Goal: Find specific page/section: Find specific page/section

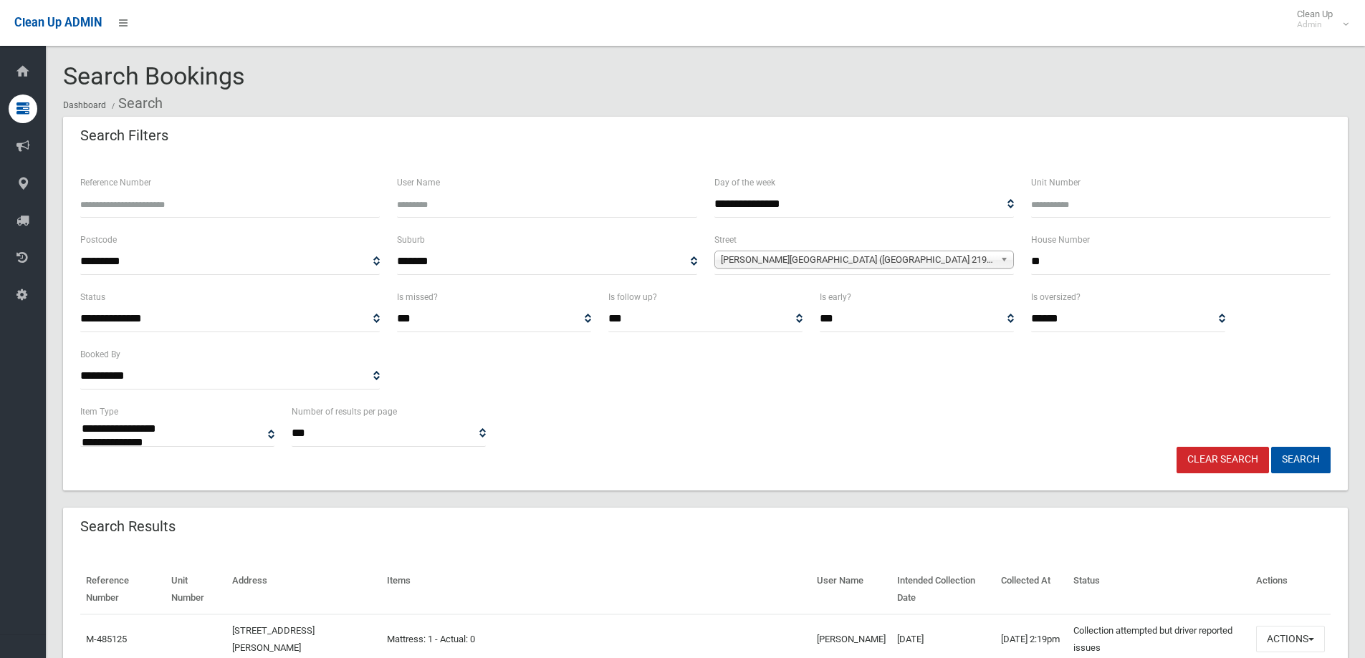
select select
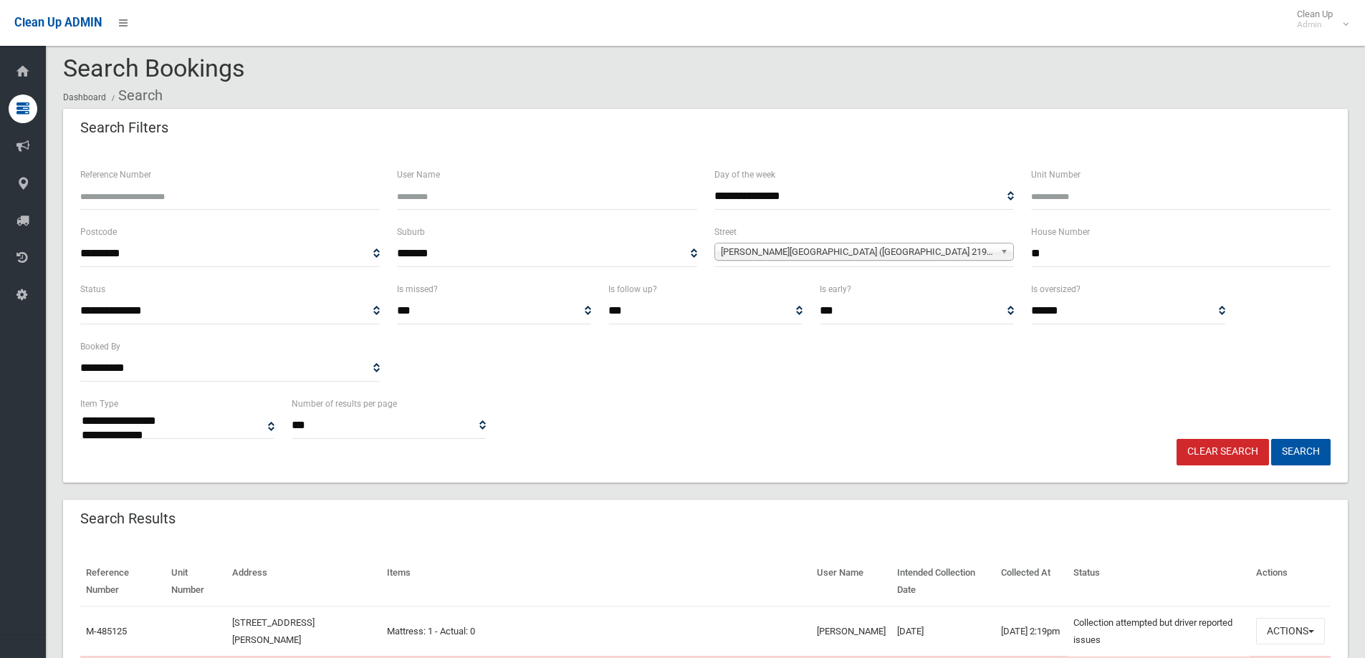
click at [1234, 454] on link "Clear Search" at bounding box center [1223, 452] width 92 height 27
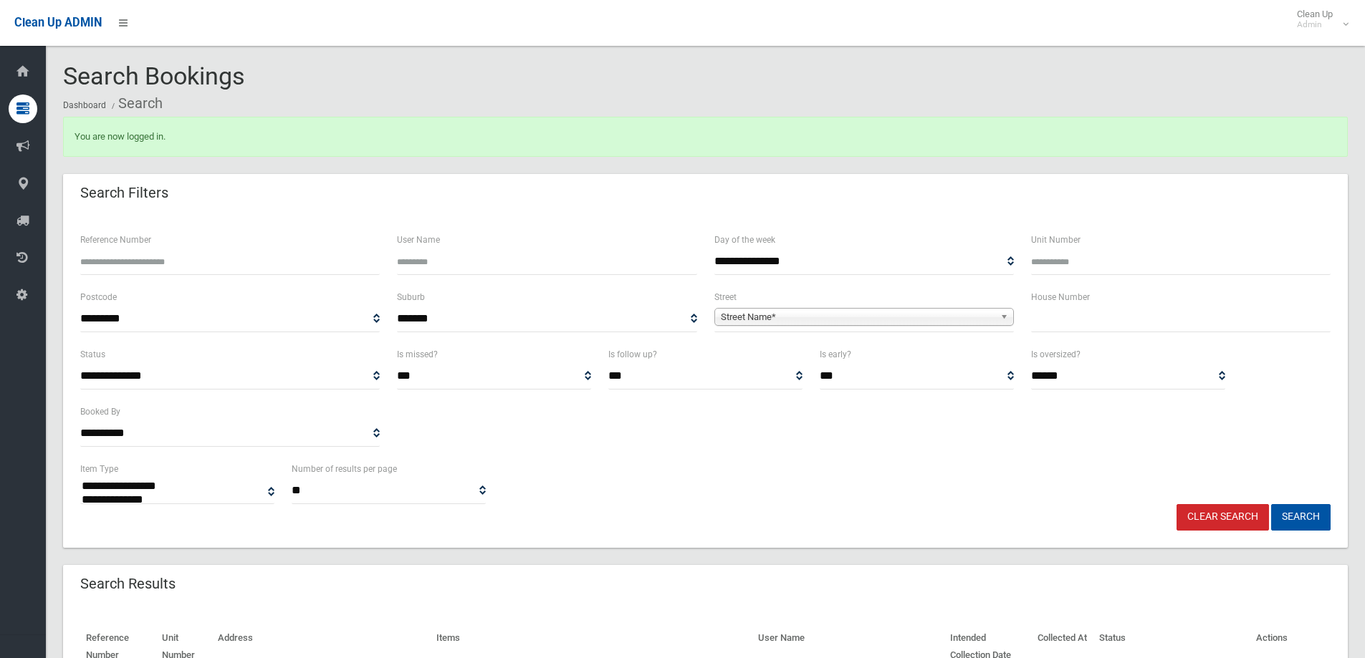
select select
click at [1063, 315] on input "text" at bounding box center [1181, 319] width 300 height 27
type input "***"
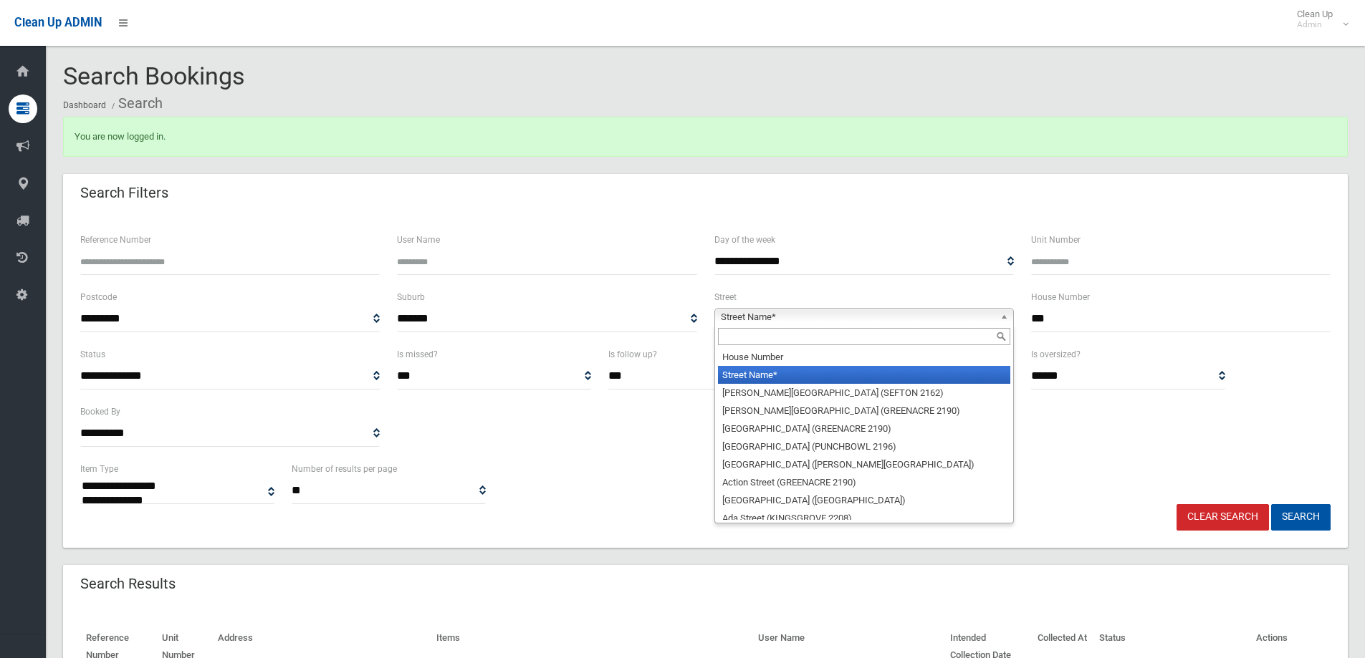
click at [1006, 317] on b at bounding box center [1006, 317] width 13 height 16
click at [891, 340] on input "text" at bounding box center [864, 336] width 292 height 17
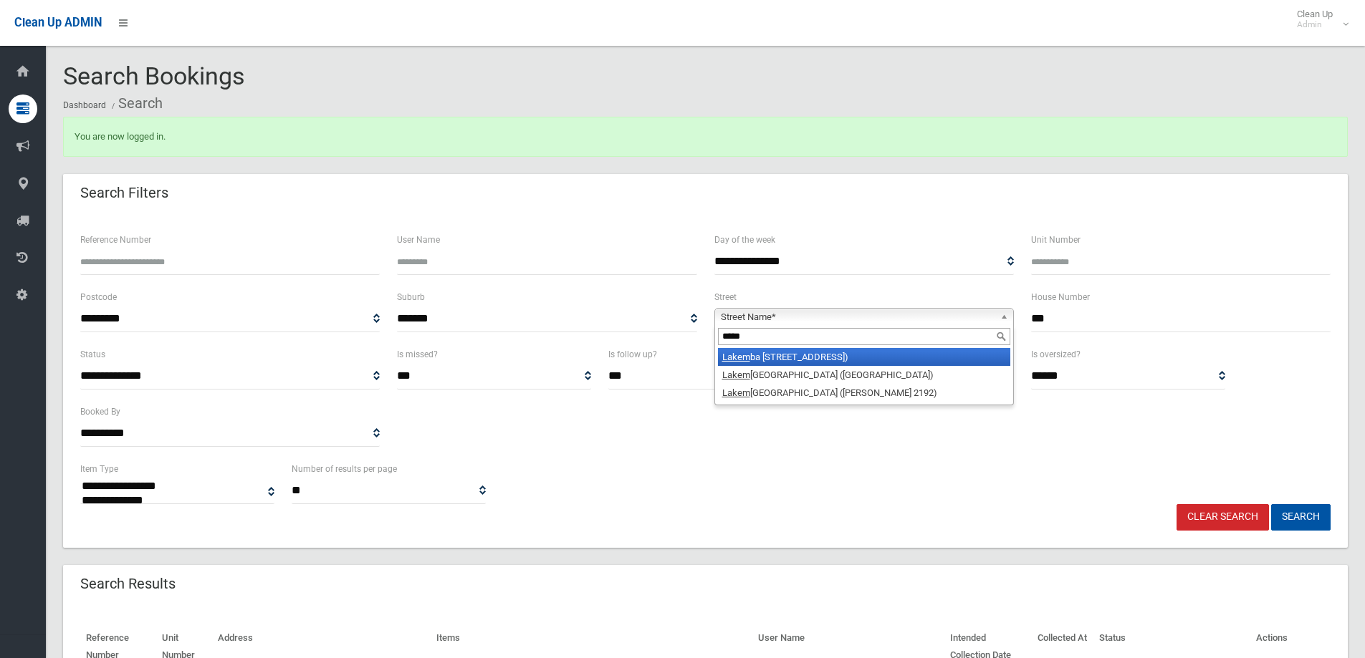
type input "*****"
click at [870, 359] on li "Lakem ba Street (LAKEMBA 2195)" at bounding box center [864, 357] width 292 height 18
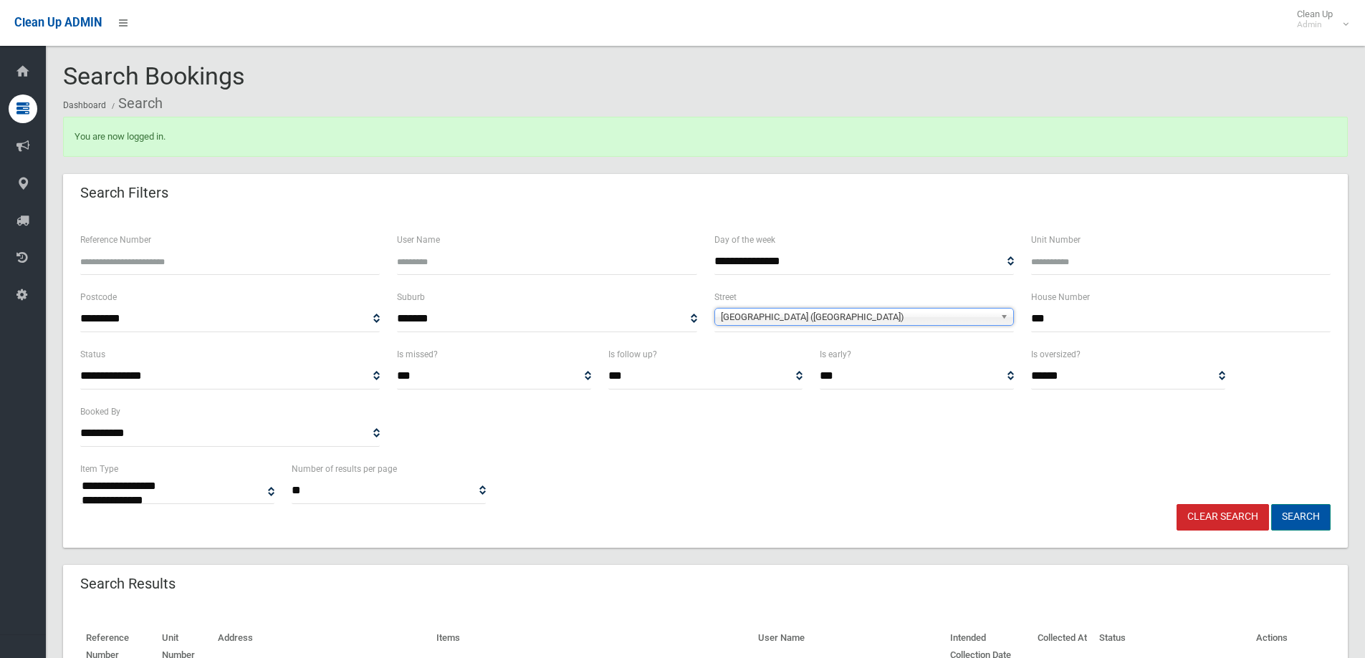
click at [1309, 520] on button "Search" at bounding box center [1300, 517] width 59 height 27
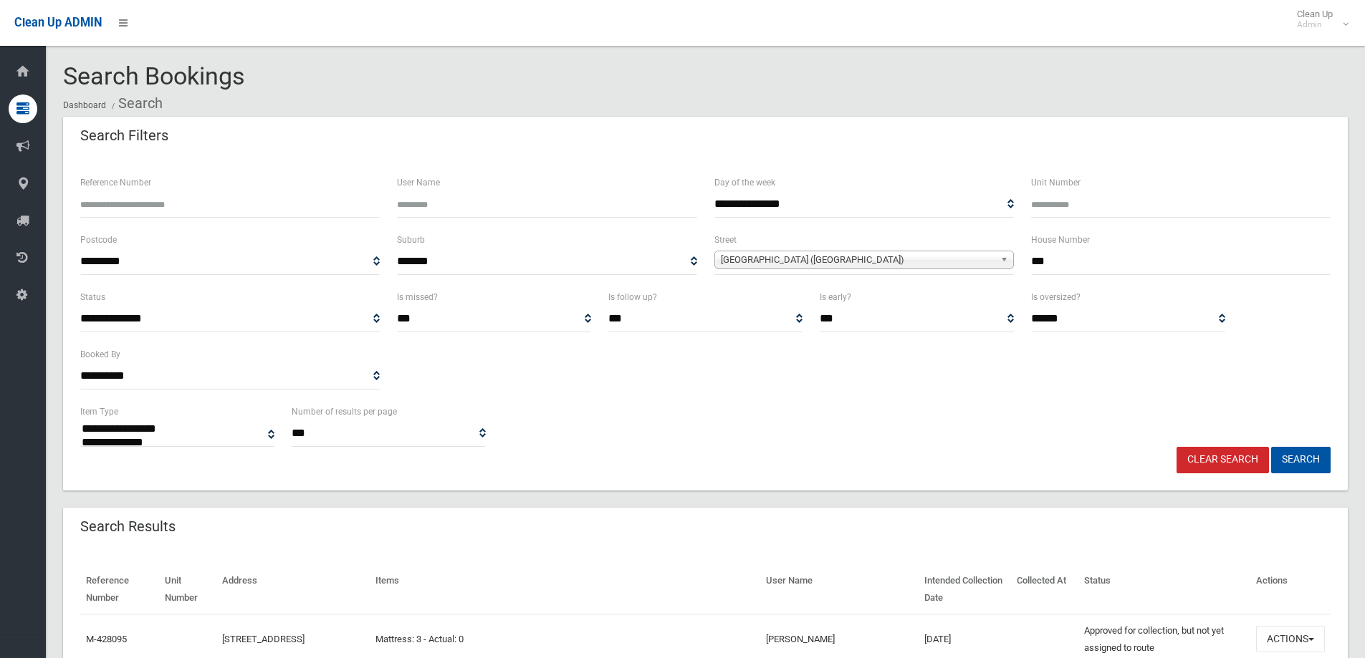
select select
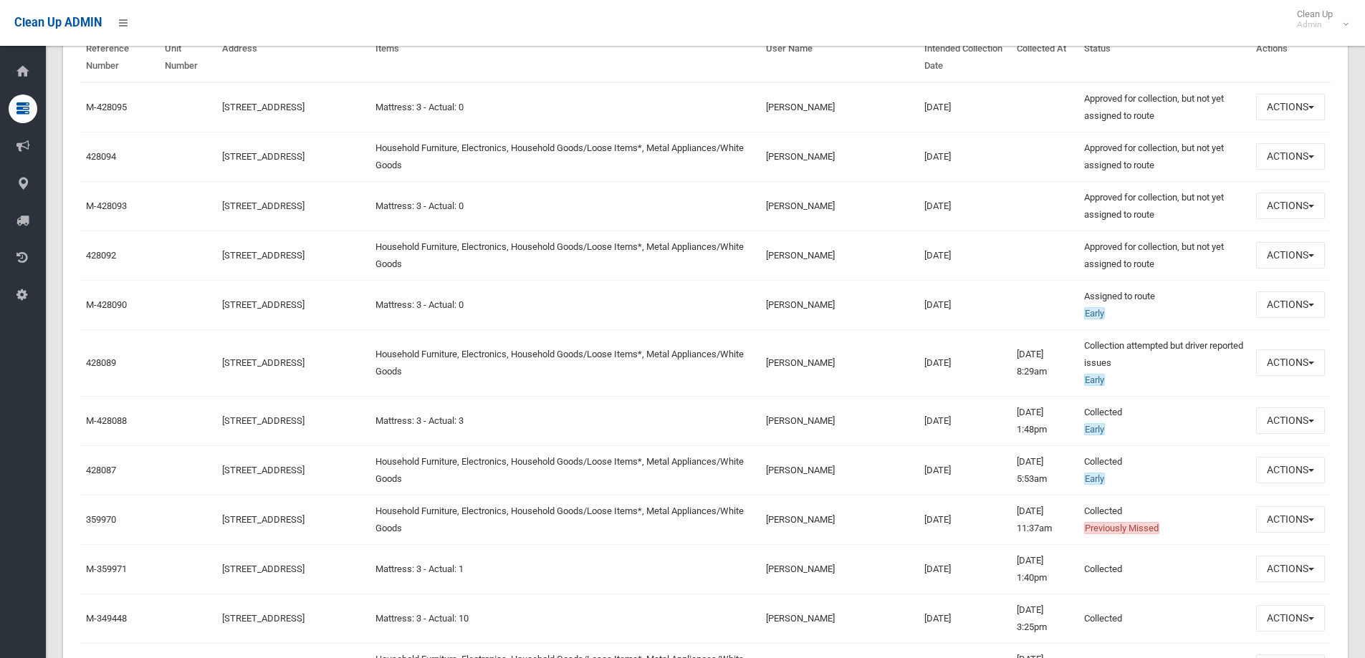
scroll to position [573, 0]
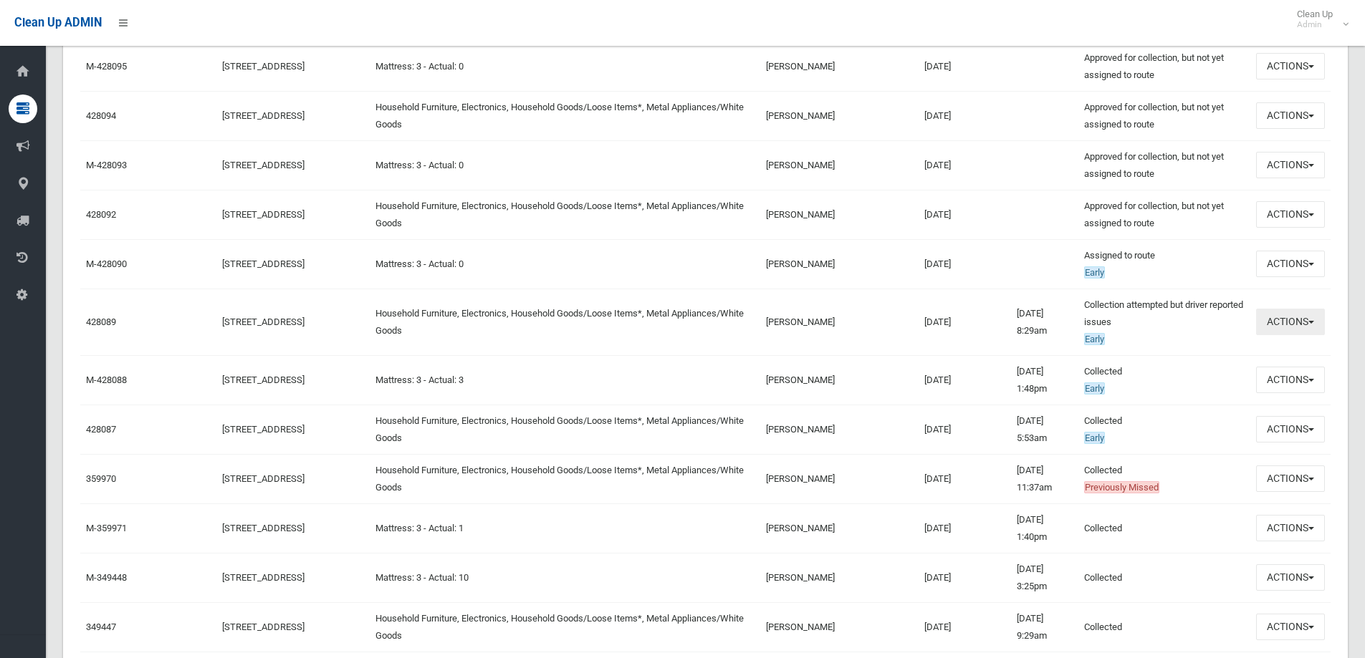
click at [1316, 319] on button "Actions" at bounding box center [1290, 322] width 69 height 27
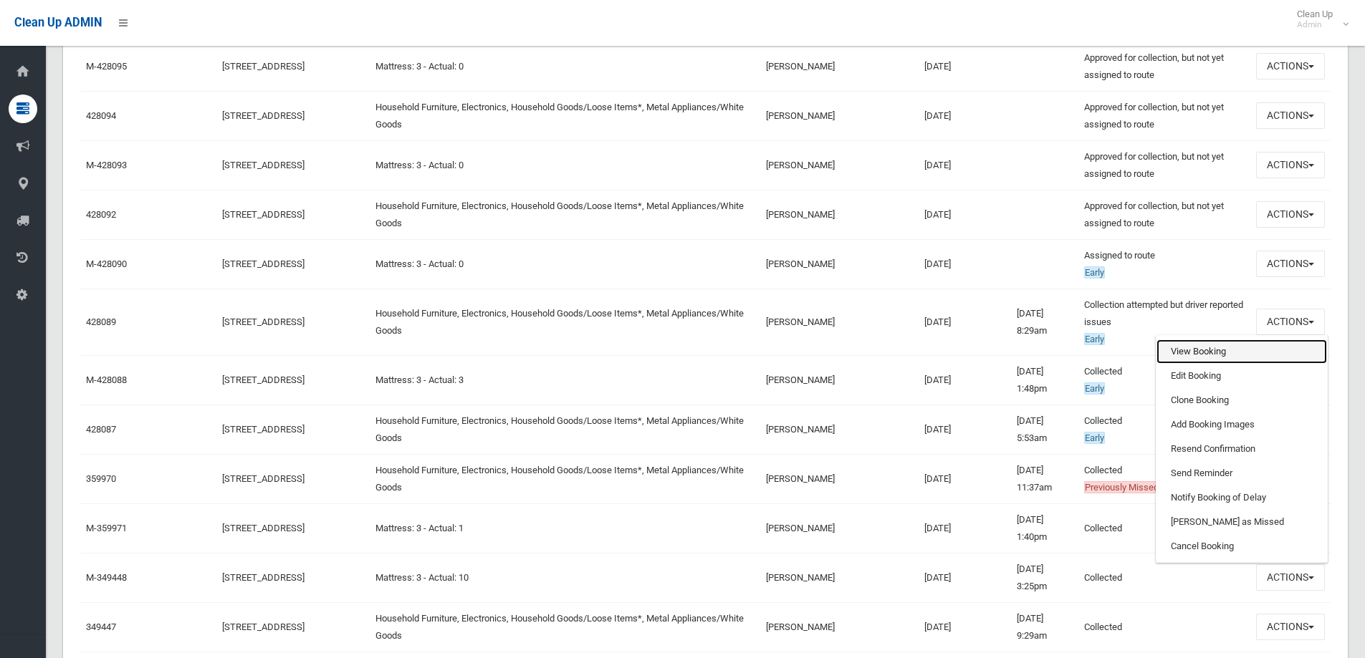
click at [1236, 350] on link "View Booking" at bounding box center [1241, 352] width 171 height 24
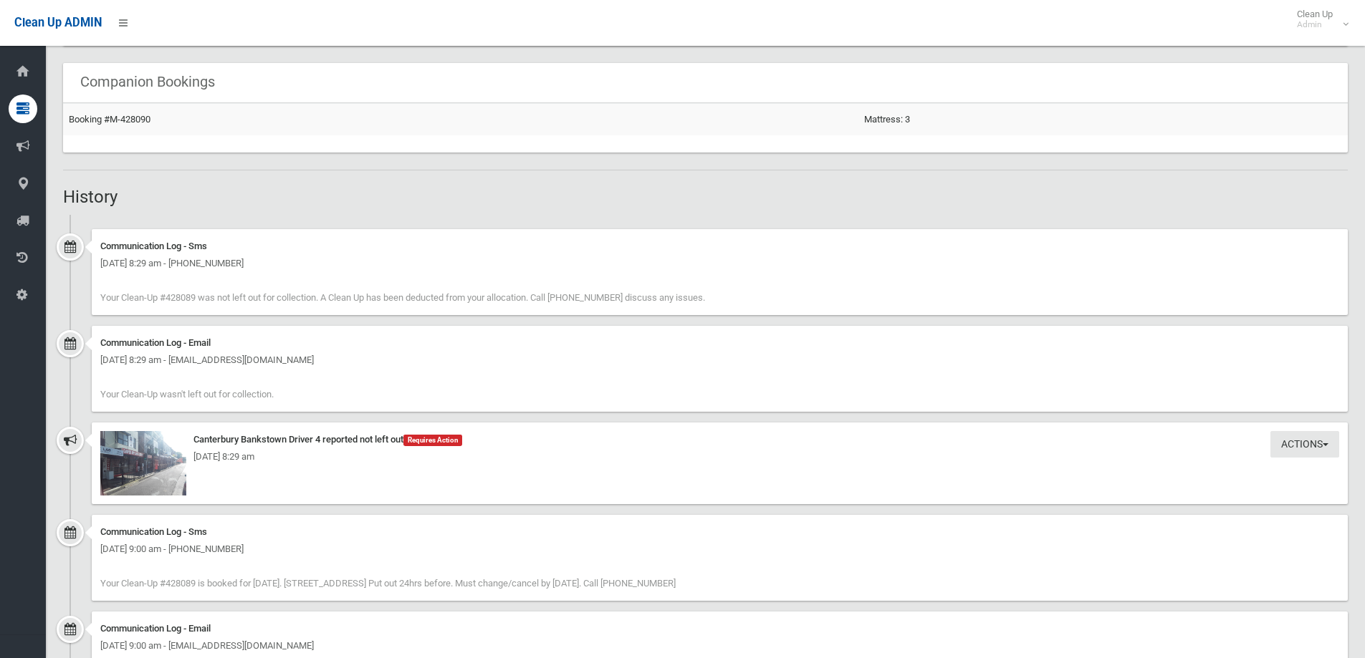
scroll to position [931, 0]
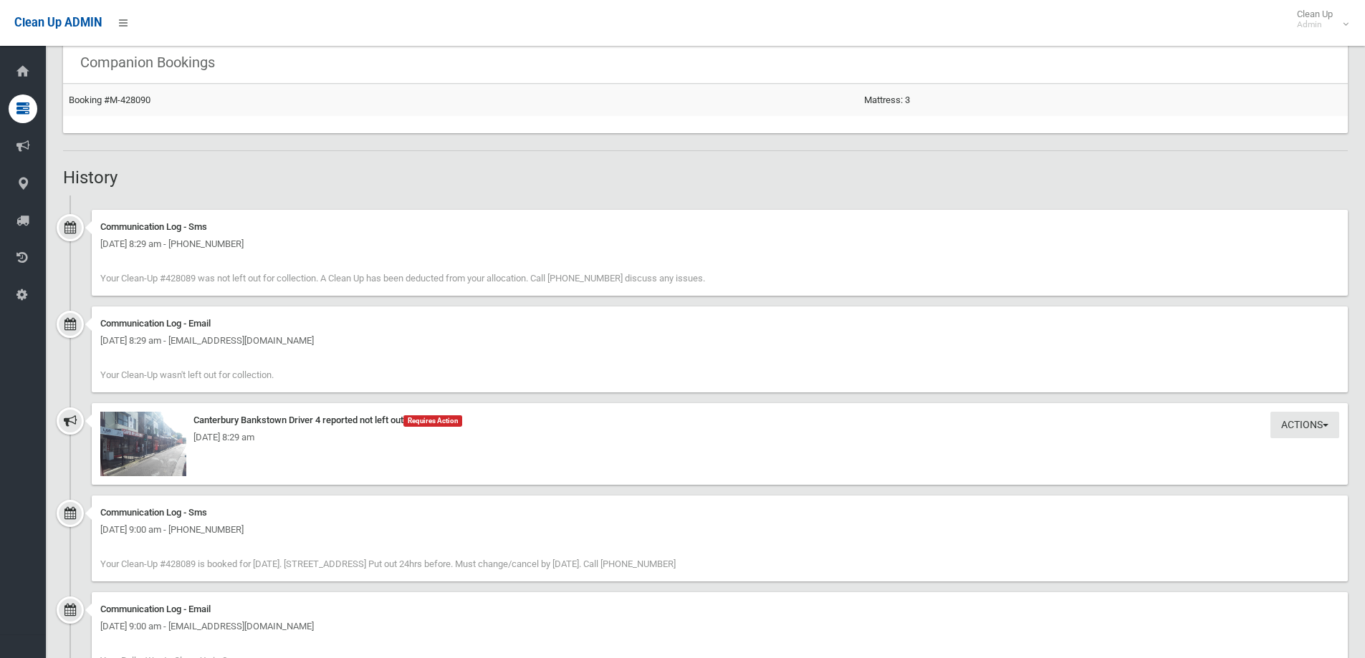
click at [145, 441] on div "Wednesday 1st October 2025 - 8:29 am" at bounding box center [719, 437] width 1239 height 17
click at [130, 436] on div "Wednesday 1st October 2025 - 8:29 am" at bounding box center [719, 437] width 1239 height 17
click at [116, 420] on img at bounding box center [143, 444] width 86 height 64
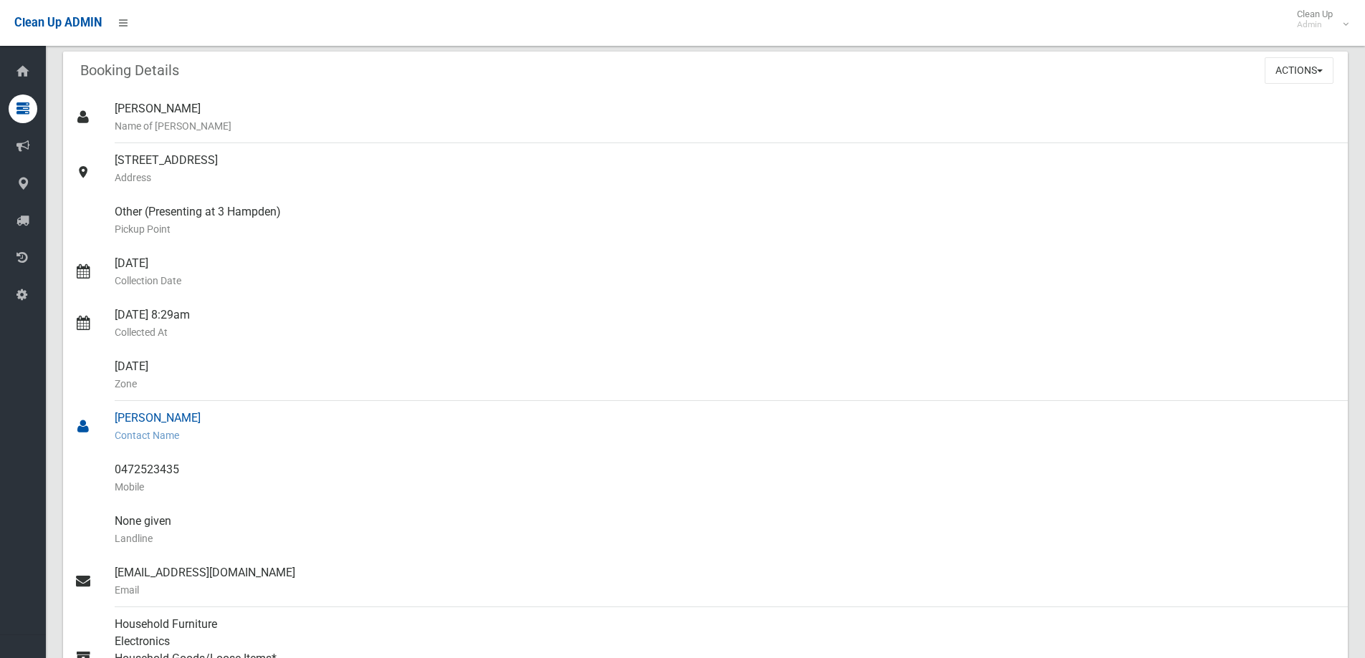
scroll to position [0, 0]
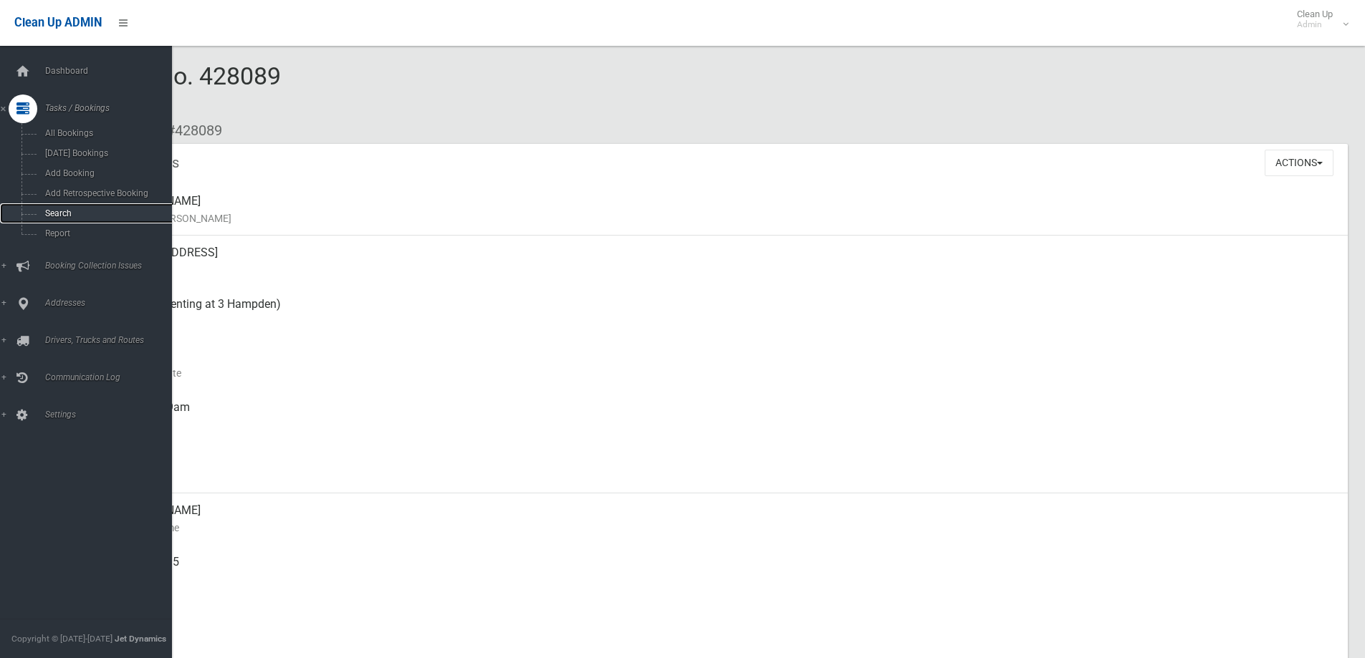
click at [54, 206] on link "Search" at bounding box center [91, 213] width 183 height 20
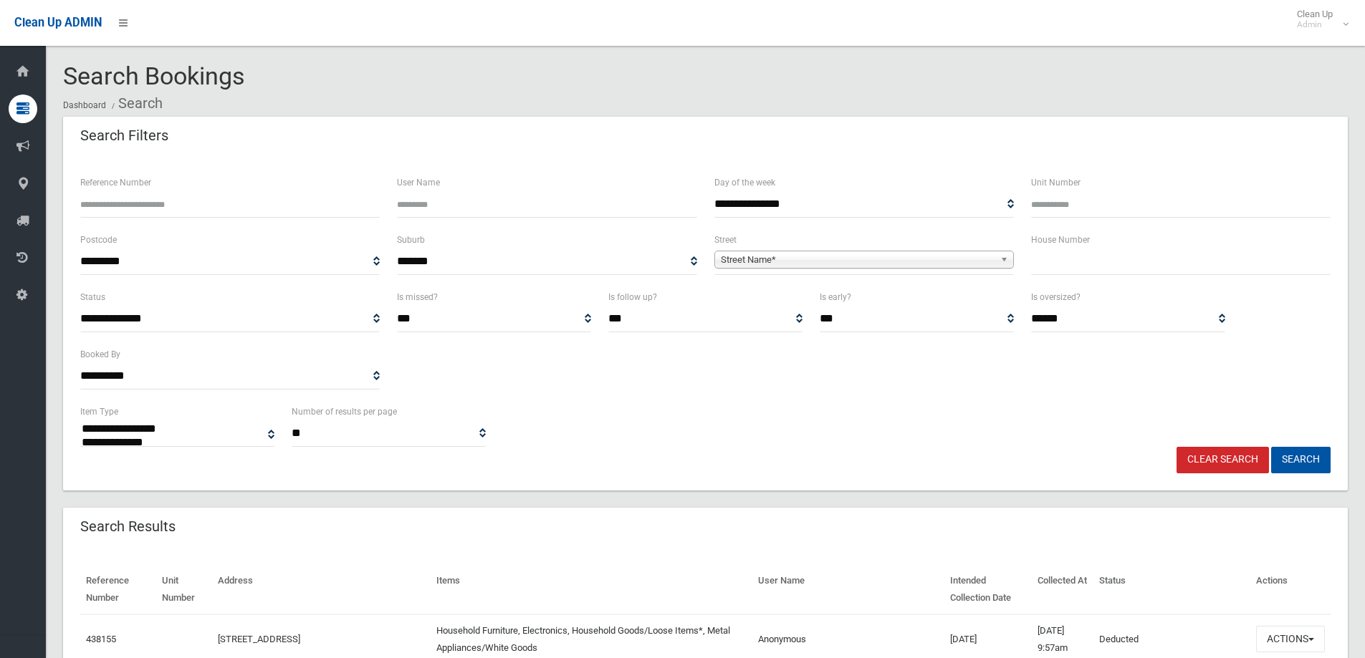
select select
click at [1096, 263] on input "text" at bounding box center [1181, 262] width 300 height 27
type input "**"
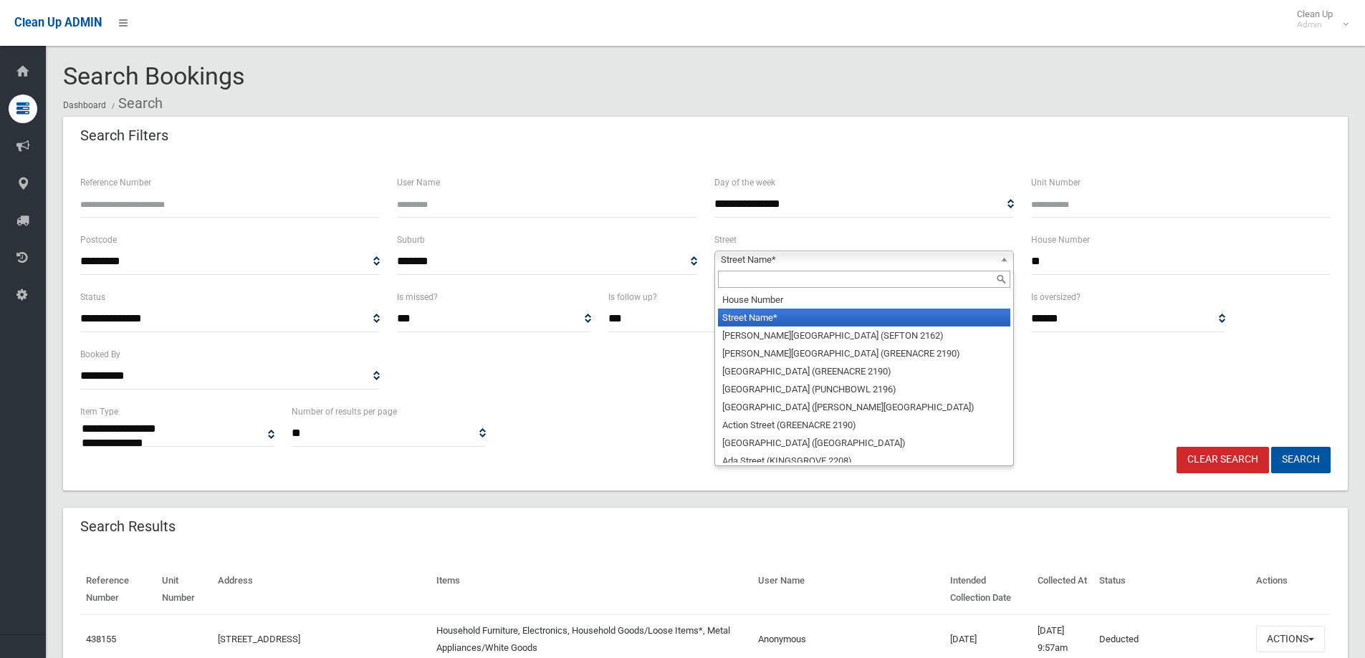
click at [1005, 261] on b at bounding box center [1006, 259] width 13 height 16
click at [894, 278] on input "text" at bounding box center [864, 279] width 292 height 17
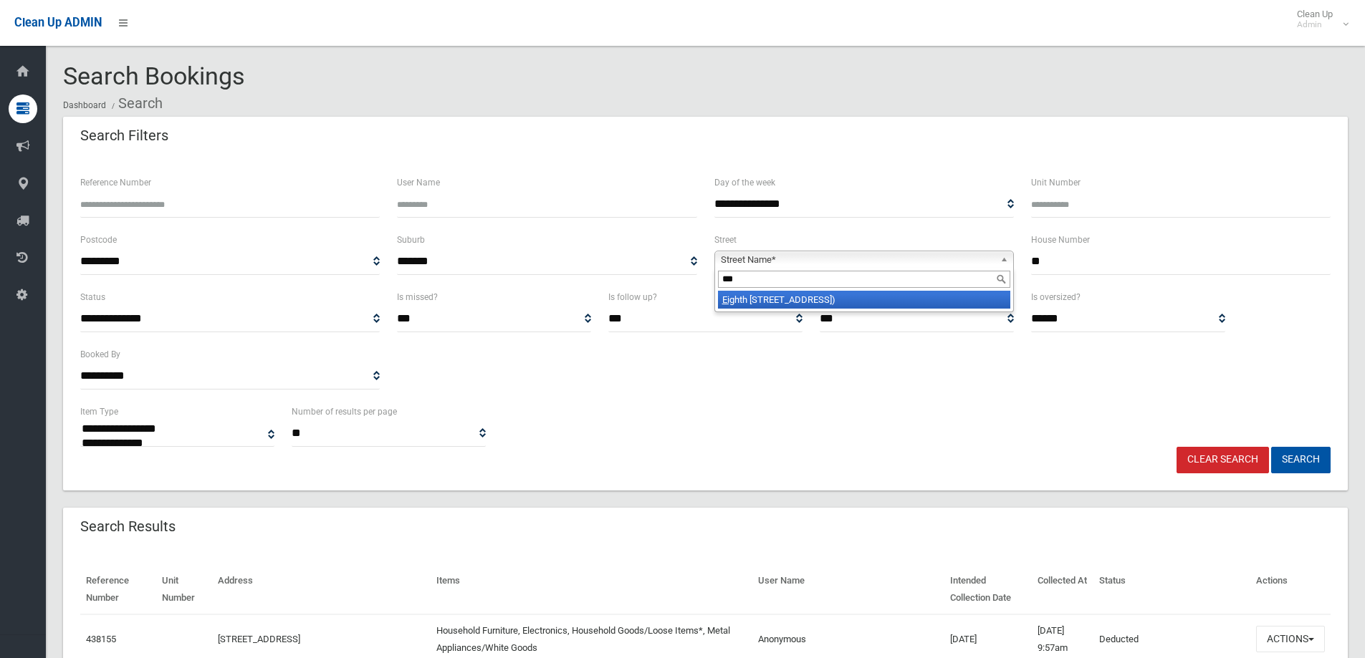
type input "***"
click at [886, 301] on li "Eig hth Avenue (CAMPSIE 2194)" at bounding box center [864, 300] width 292 height 18
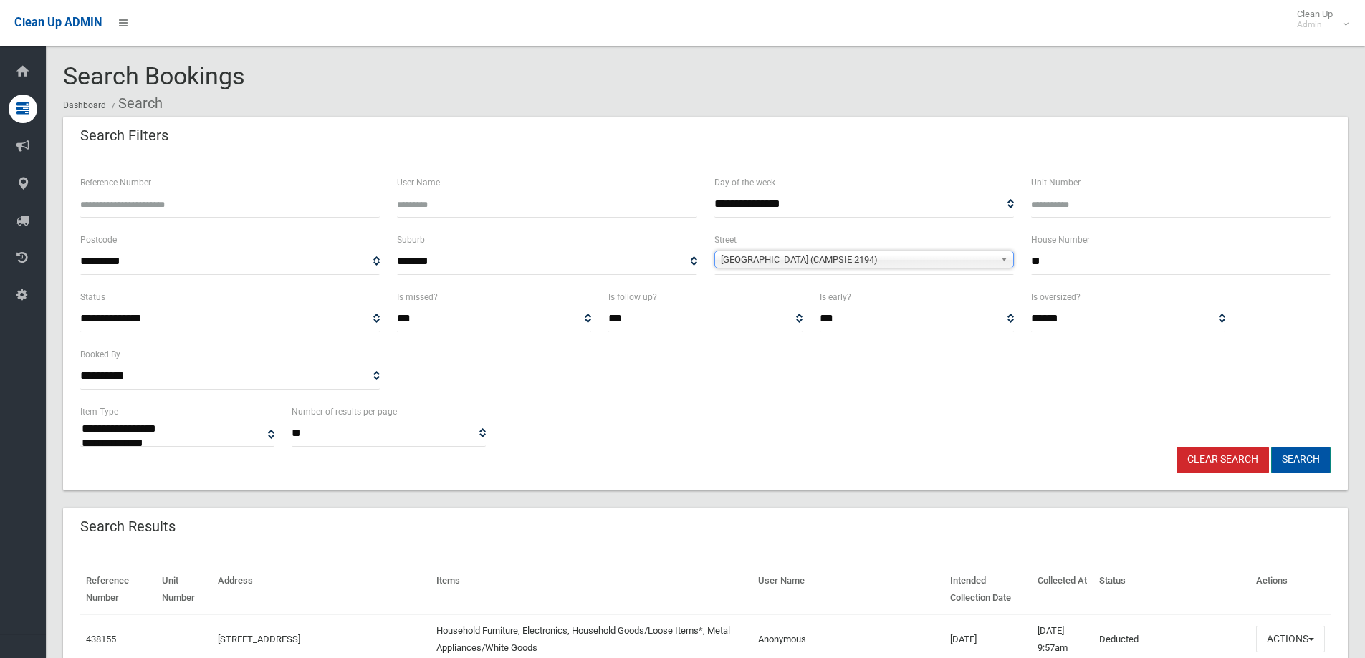
click at [1321, 459] on button "Search" at bounding box center [1300, 460] width 59 height 27
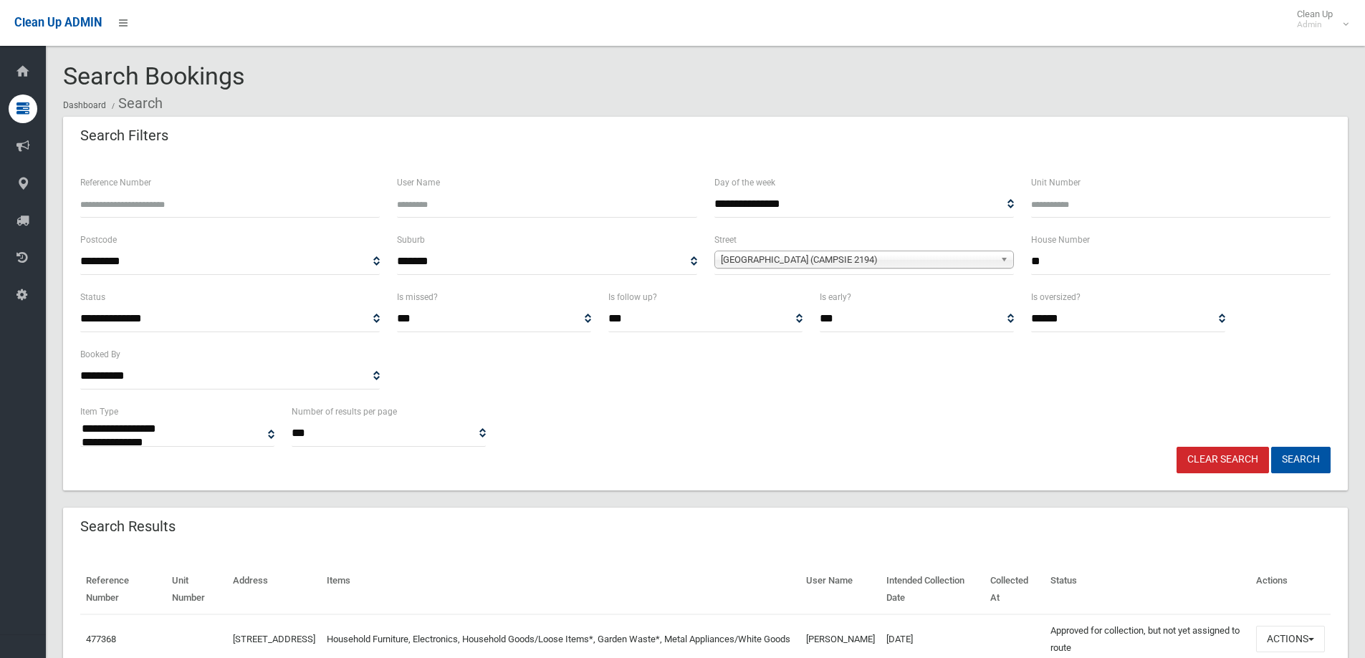
select select
click at [1116, 260] on input "**" at bounding box center [1181, 262] width 300 height 27
type input "*"
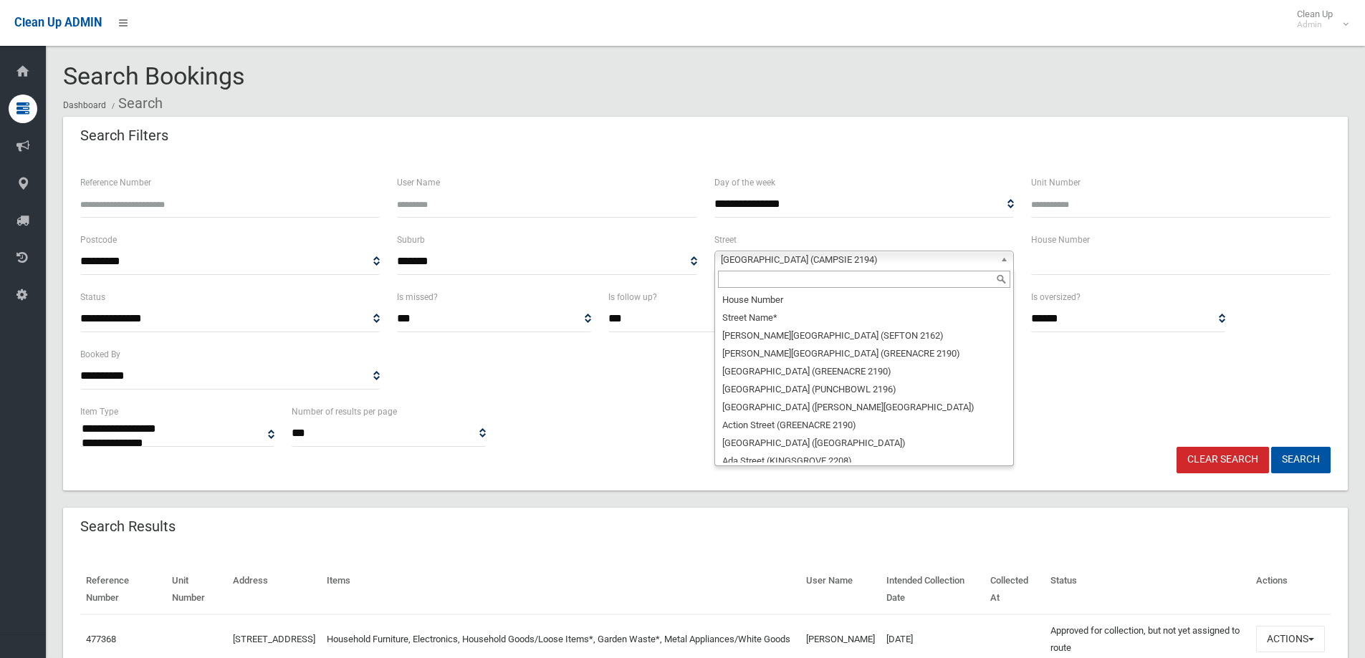
click at [1003, 256] on b at bounding box center [1006, 259] width 13 height 16
click at [938, 282] on input "text" at bounding box center [864, 279] width 292 height 17
click at [1058, 250] on input "text" at bounding box center [1181, 262] width 300 height 27
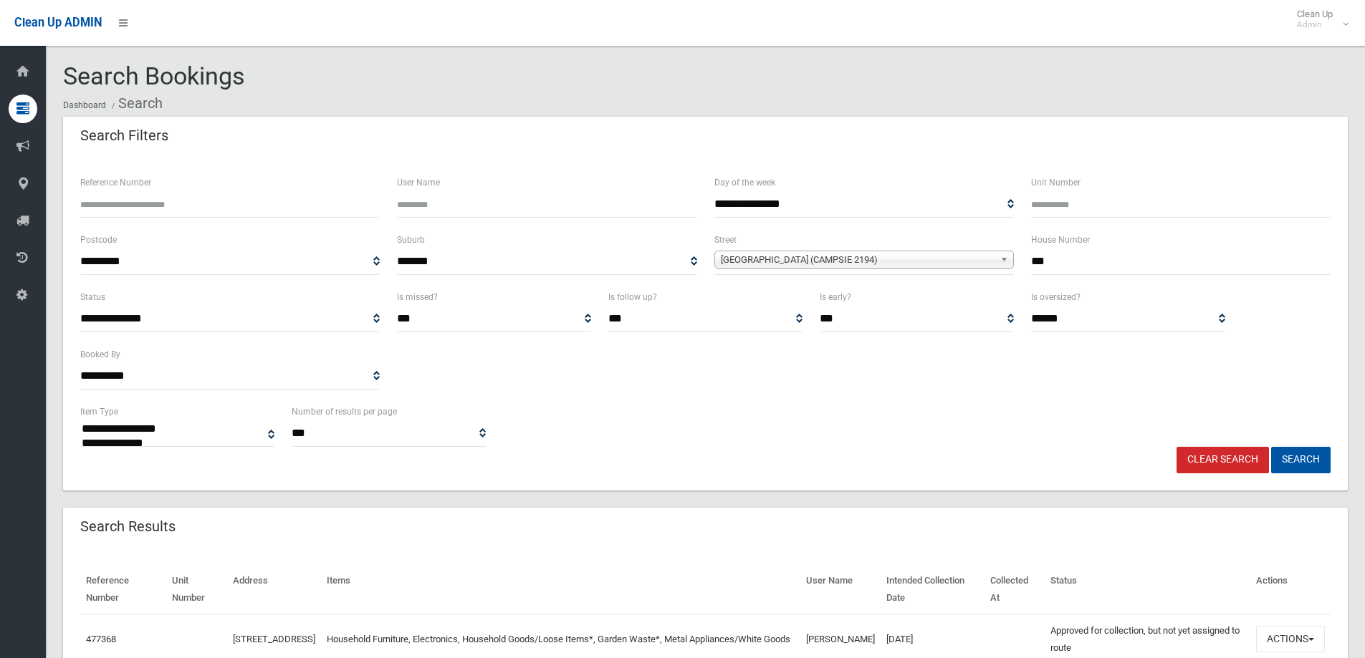
type input "***"
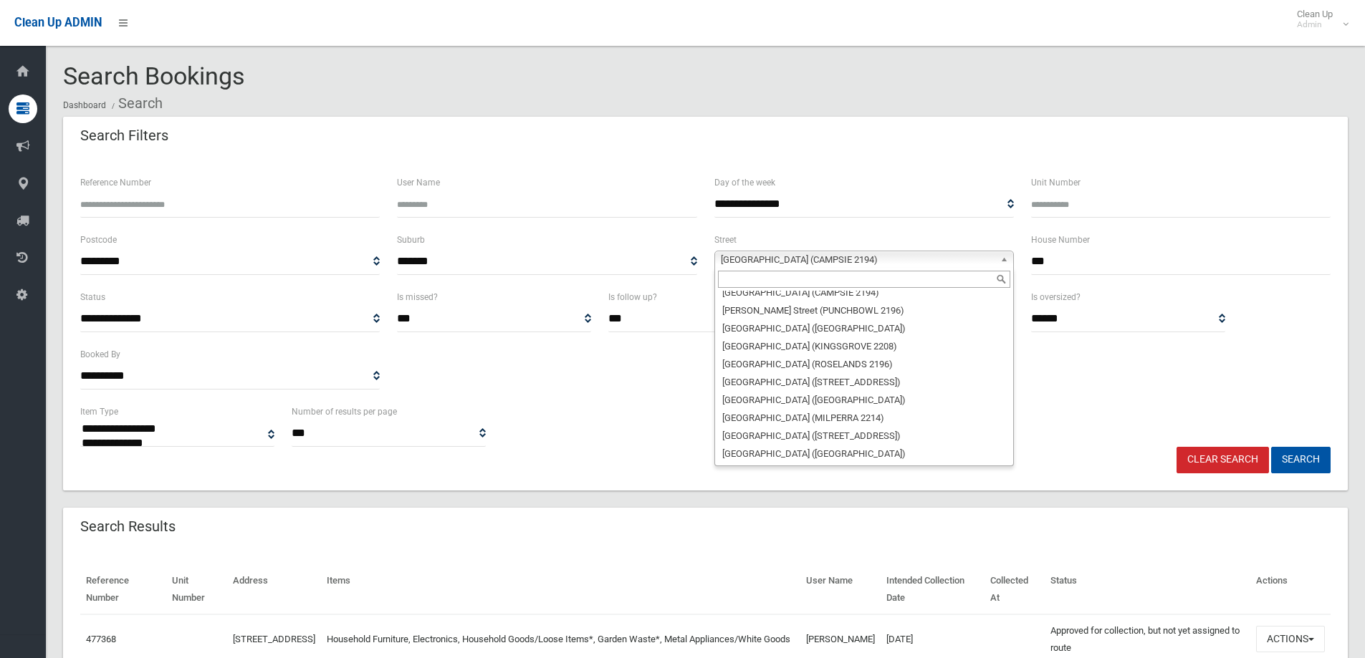
click at [1005, 259] on b at bounding box center [1006, 259] width 13 height 16
click at [904, 270] on div at bounding box center [864, 279] width 298 height 23
click at [905, 275] on input "text" at bounding box center [864, 279] width 292 height 17
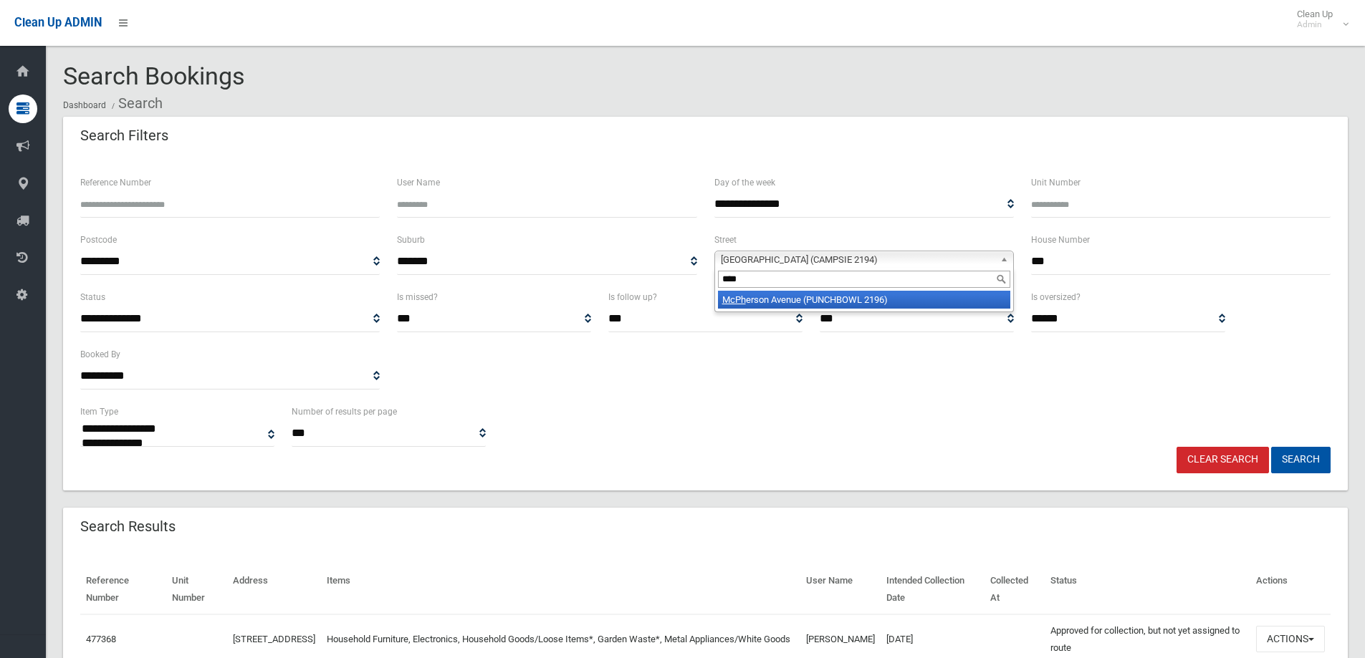
type input "****"
click at [902, 300] on li "McPh erson Avenue (PUNCHBOWL 2196)" at bounding box center [864, 300] width 292 height 18
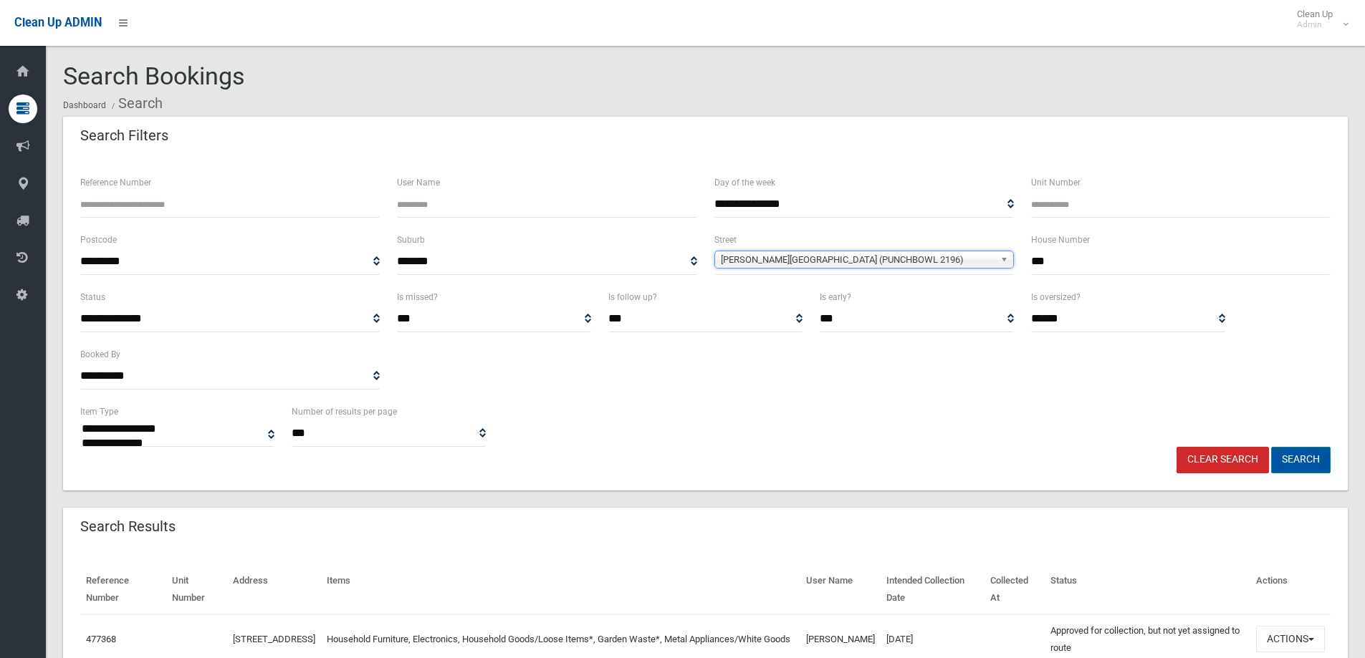
click at [1295, 459] on button "Search" at bounding box center [1300, 460] width 59 height 27
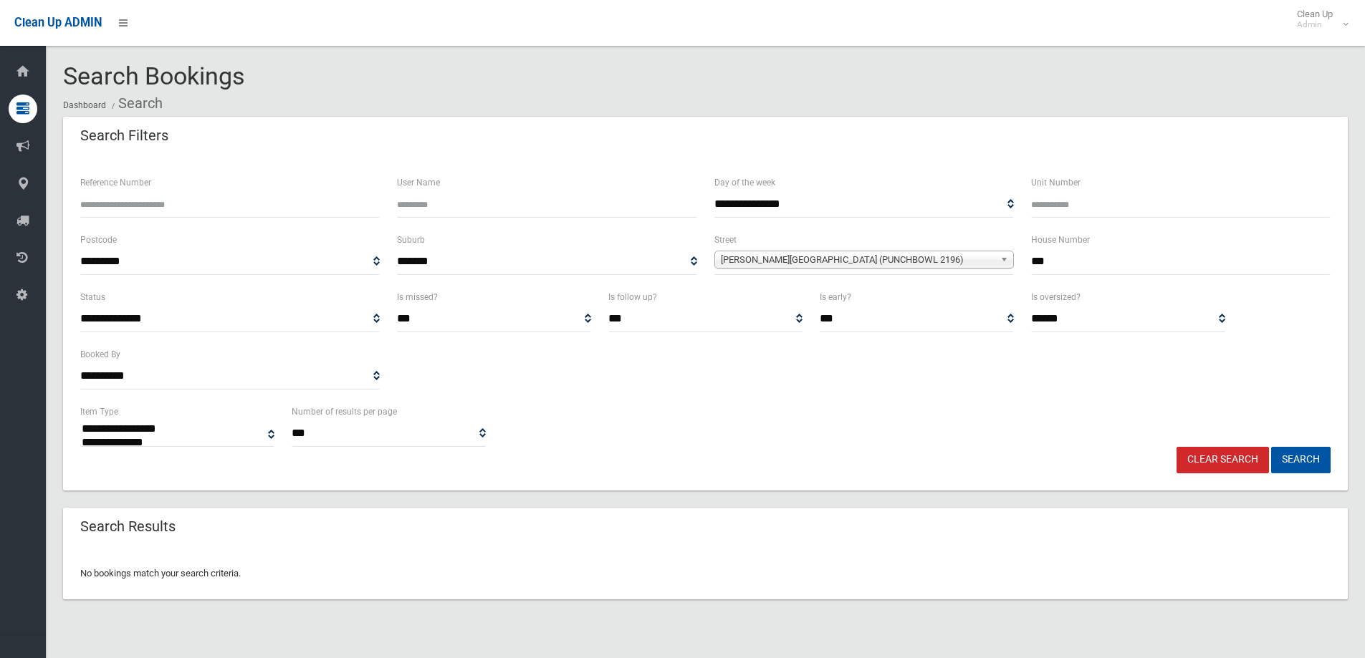
select select
click at [1058, 260] on input "***" at bounding box center [1181, 262] width 300 height 27
type input "*"
click at [1271, 447] on button "Search" at bounding box center [1300, 460] width 59 height 27
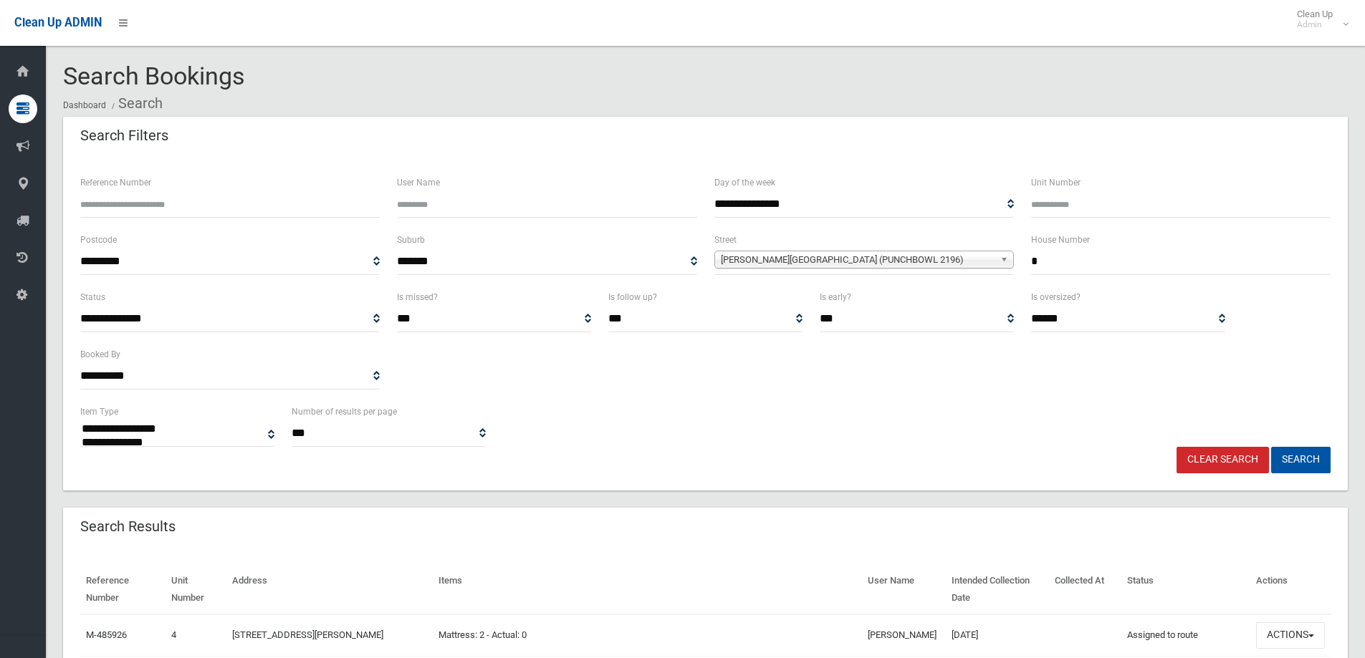
select select
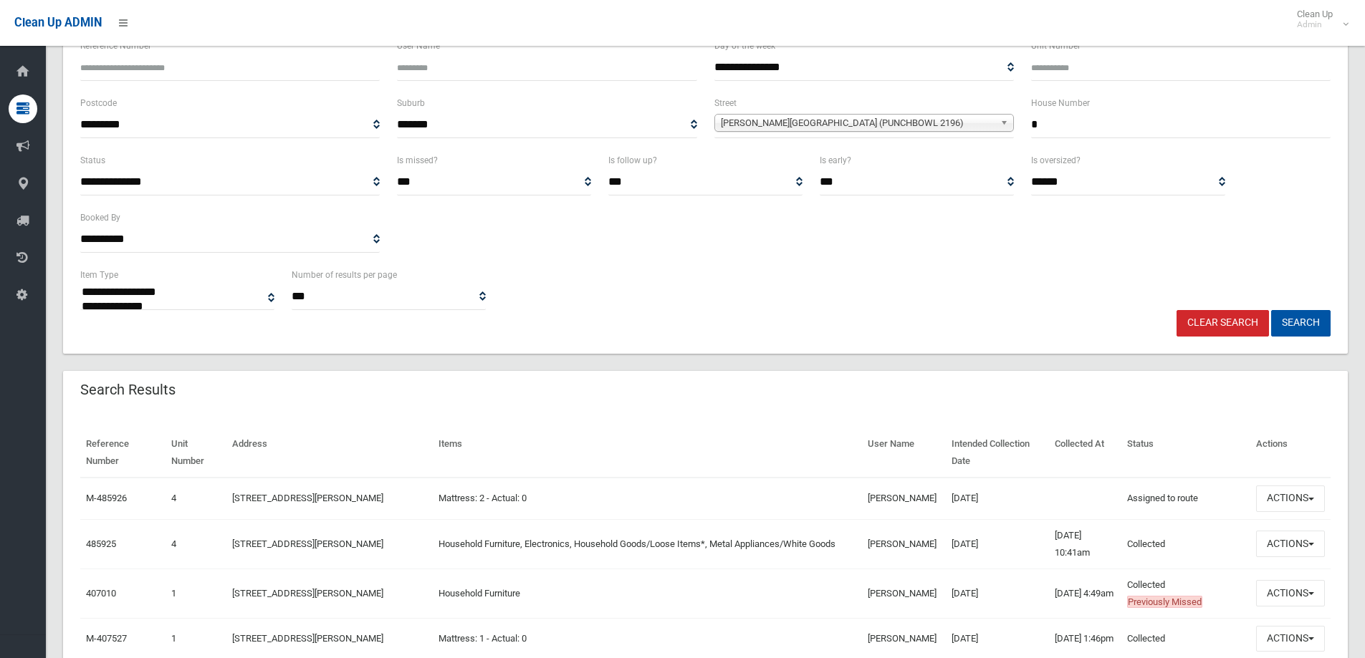
scroll to position [143, 0]
